Goal: Transaction & Acquisition: Purchase product/service

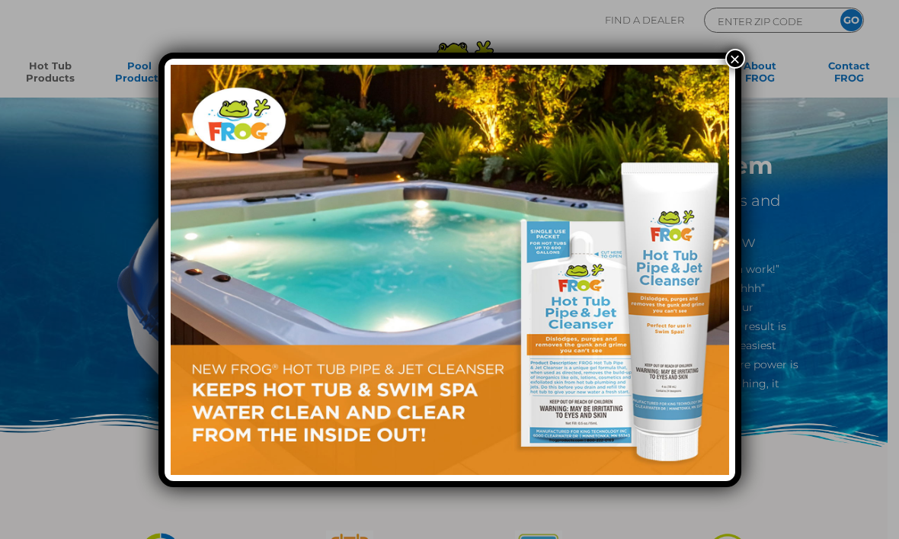
click at [735, 67] on button "×" at bounding box center [735, 59] width 20 height 20
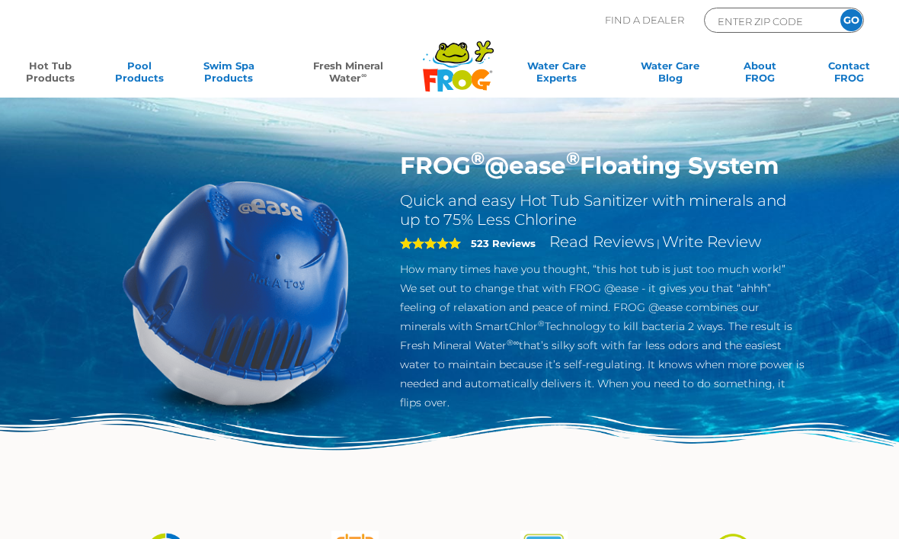
click at [354, 65] on link "Fresh Mineral Water ∞" at bounding box center [348, 74] width 130 height 30
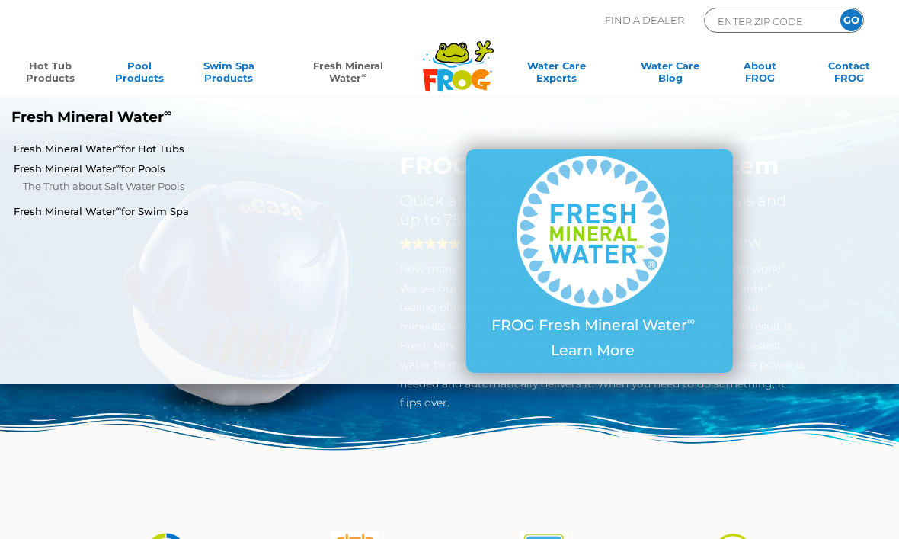
click at [110, 142] on link "Fresh Mineral Water ∞ for Hot Tubs" at bounding box center [157, 149] width 286 height 14
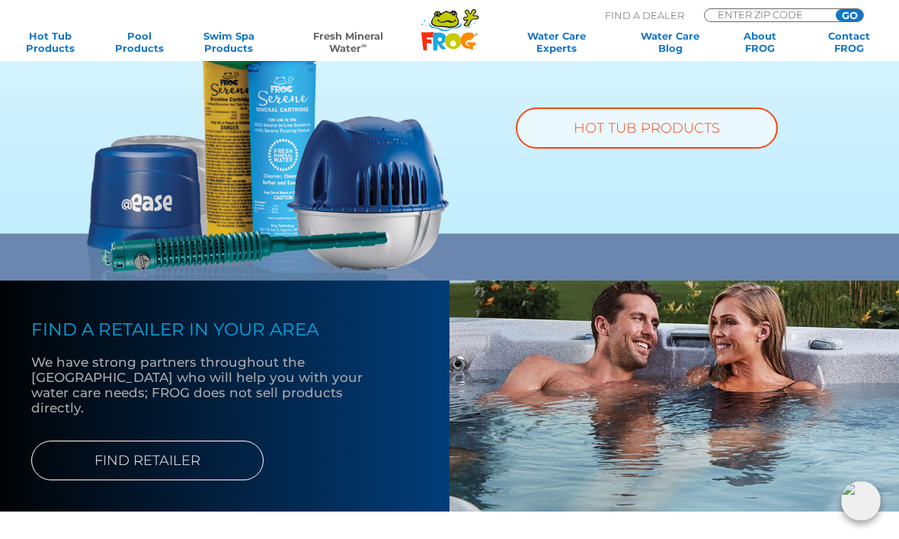
scroll to position [1122, 0]
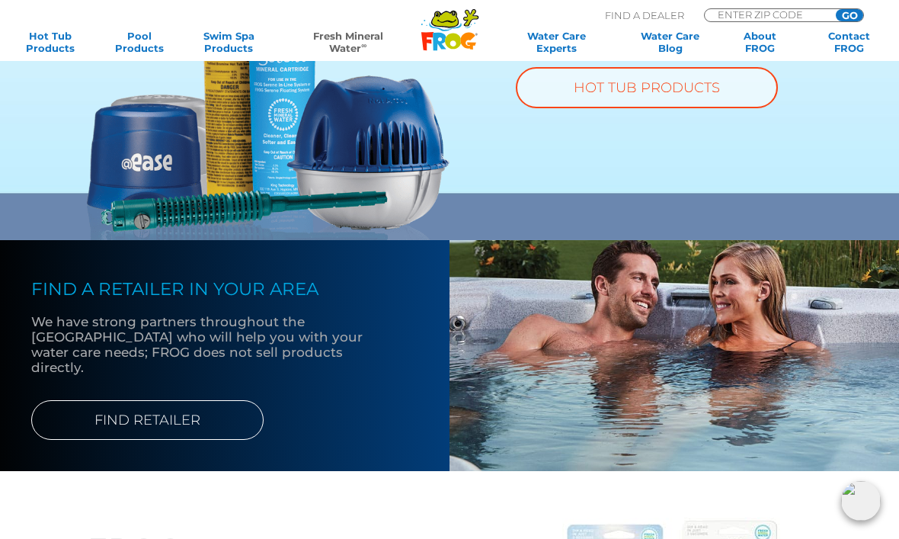
click at [193, 403] on link "FIND RETAILER" at bounding box center [147, 420] width 232 height 40
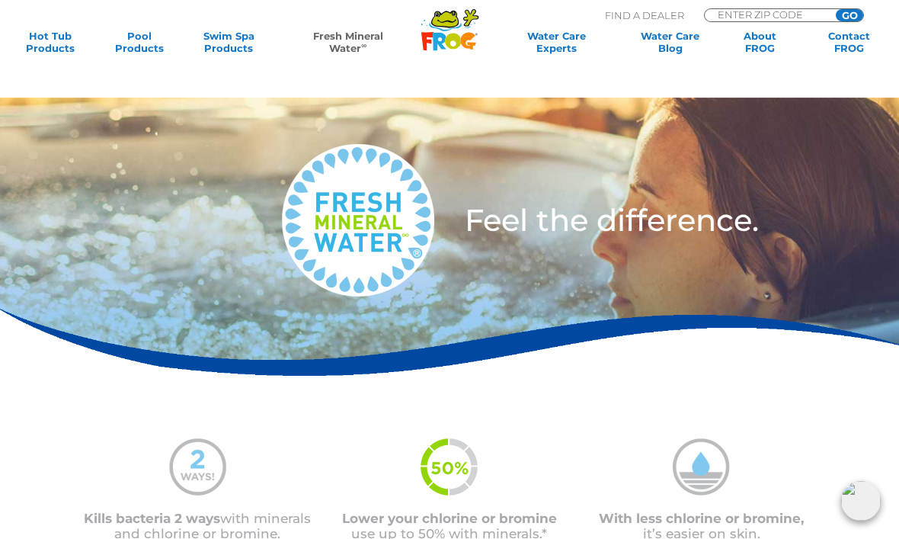
scroll to position [1173, 0]
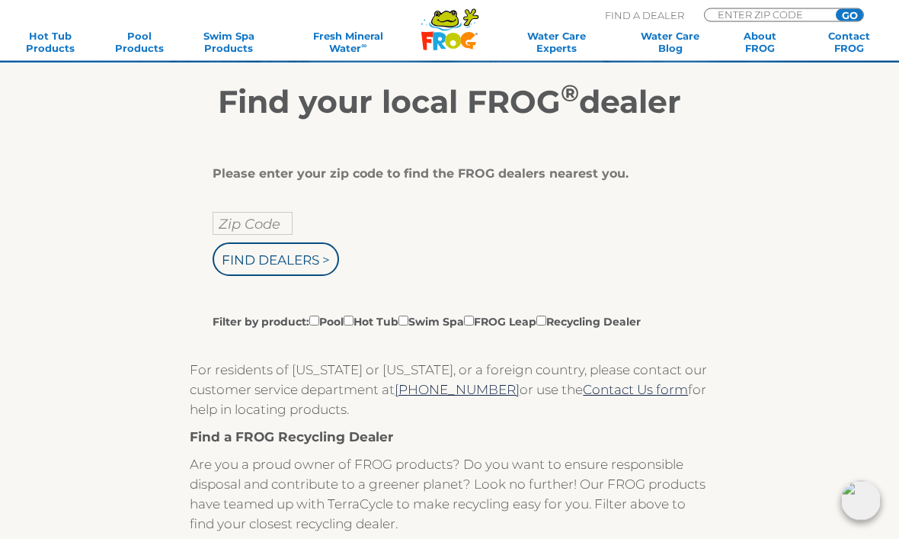
scroll to position [185, 0]
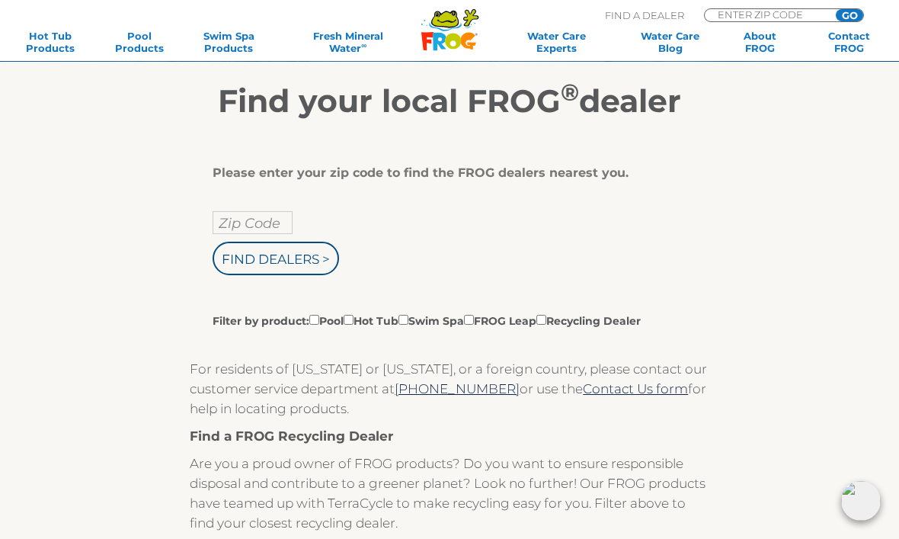
click at [264, 234] on input "Zip Code" at bounding box center [253, 222] width 80 height 23
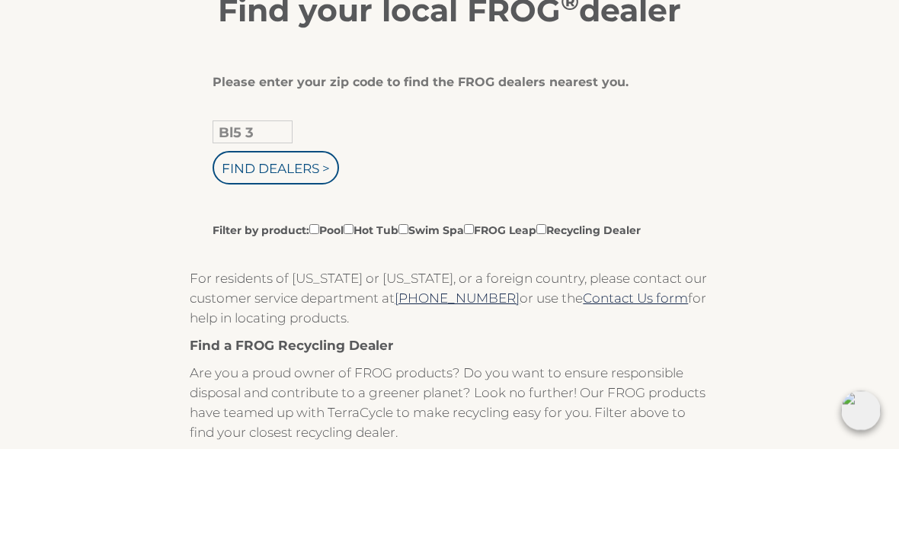
type input "Bl5 3"
click at [302, 242] on input "Find Dealers >" at bounding box center [276, 259] width 126 height 34
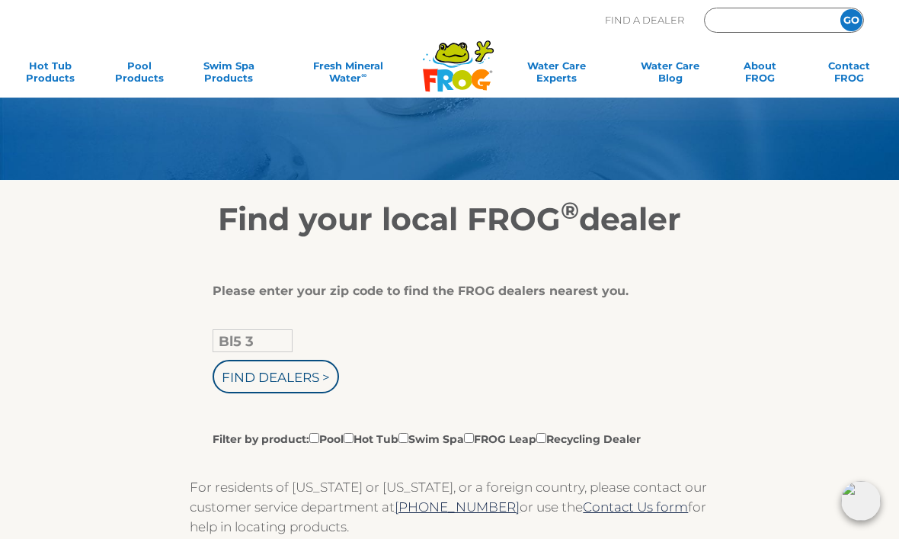
click at [851, 20] on input "GO" at bounding box center [851, 20] width 22 height 22
type input "ENTER ZIP CODE"
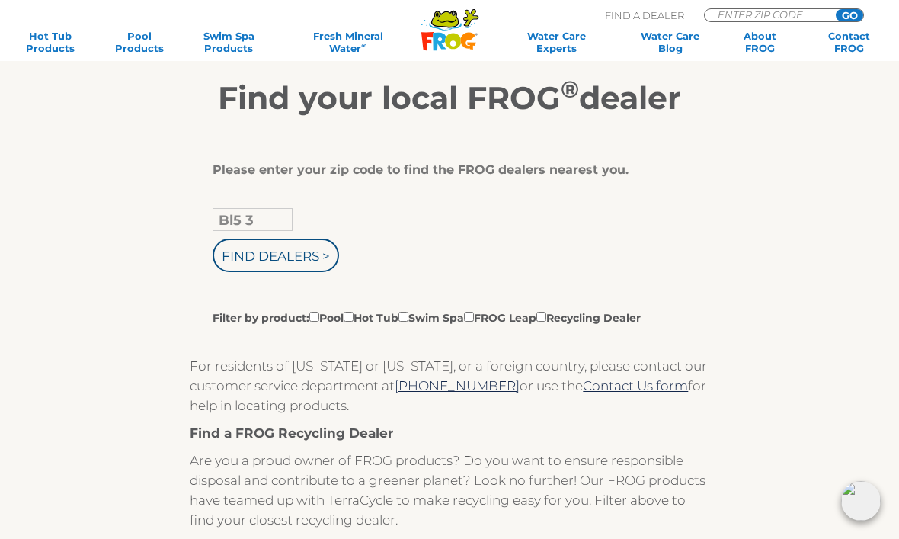
scroll to position [187, 0]
click at [354, 315] on input "Filter by product: Pool Hot Tub Swim Spa FROG Leap Recycling Dealer" at bounding box center [349, 317] width 10 height 10
checkbox input "true"
type input "ENTER ZIP CODE"
click at [309, 264] on input "Find Dealers >" at bounding box center [276, 256] width 126 height 34
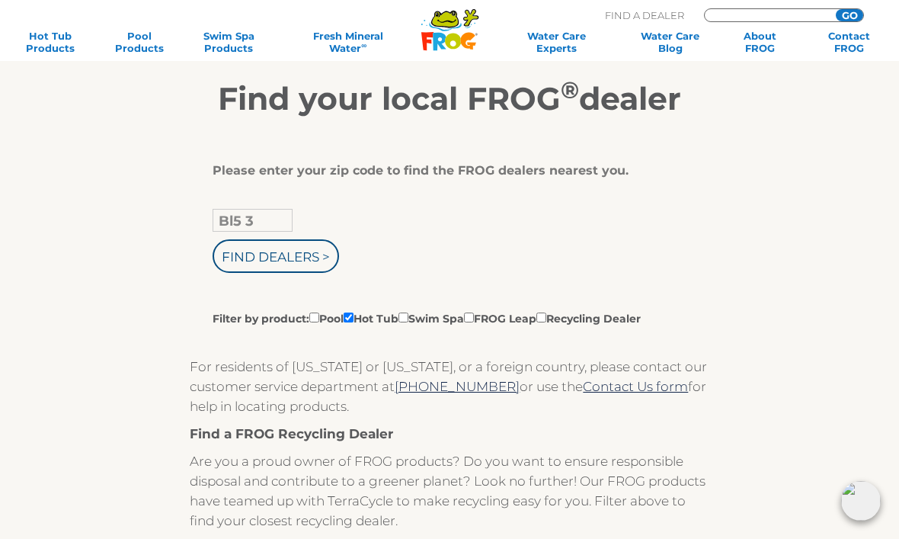
click at [850, 15] on input "GO" at bounding box center [849, 15] width 27 height 12
type input "ENTER ZIP CODE"
click at [286, 223] on input "Bl5 3" at bounding box center [253, 220] width 80 height 23
type input "ENTER ZIP CODE"
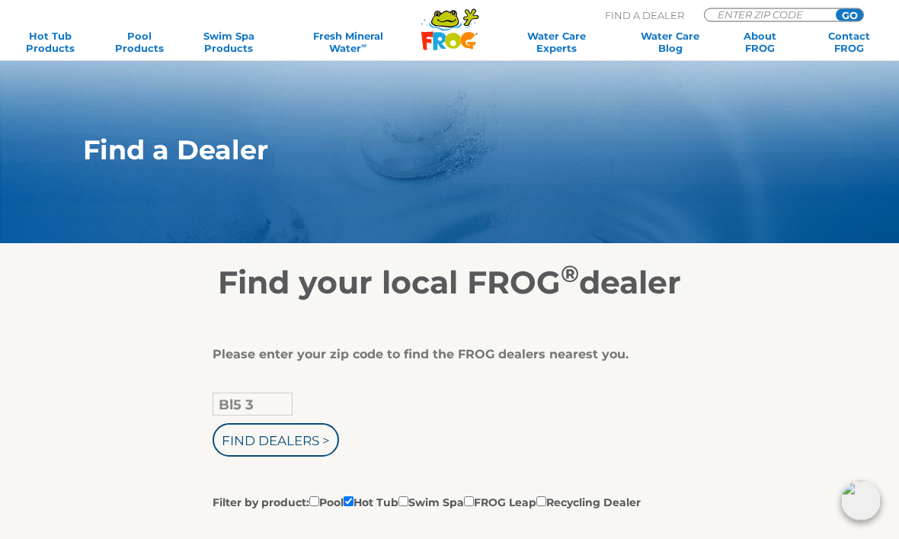
scroll to position [0, 0]
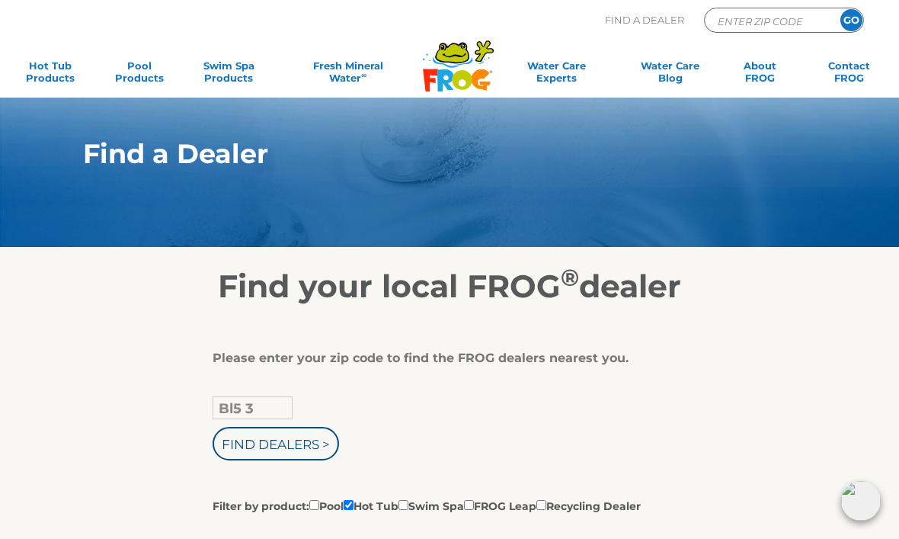
click at [56, 53] on div "Find A Dealer ENTER ZIP CODE GO" at bounding box center [449, 34] width 869 height 52
